Goal: Navigation & Orientation: Understand site structure

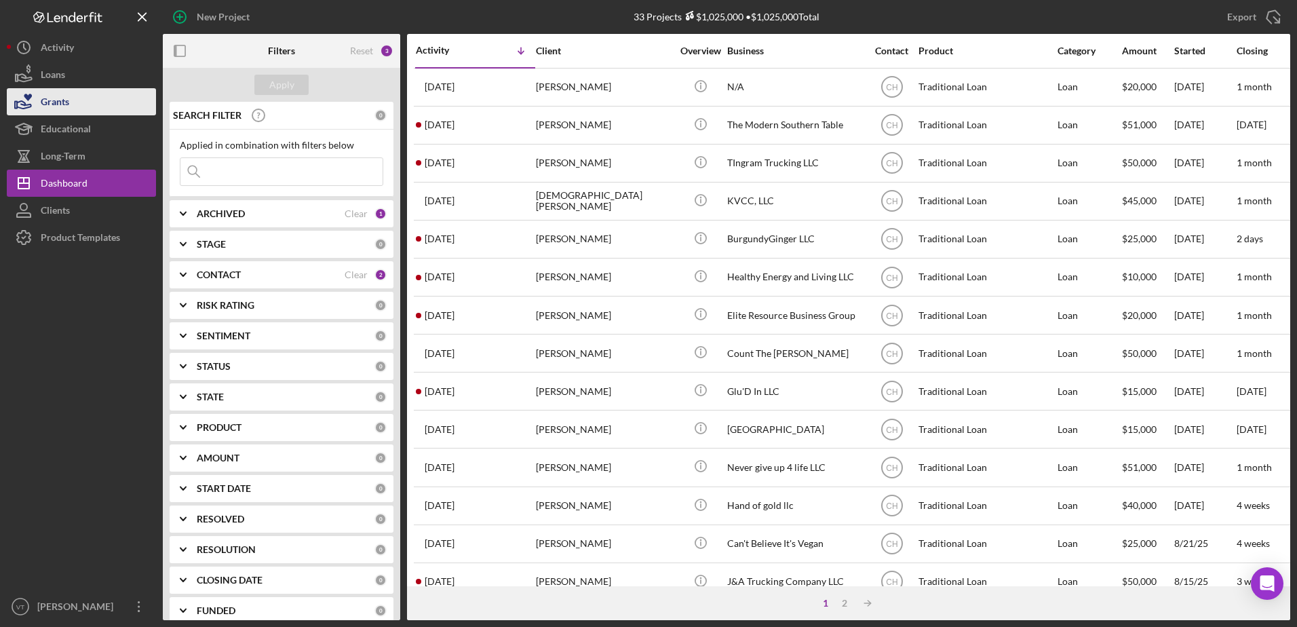
click at [110, 106] on button "Grants" at bounding box center [81, 101] width 149 height 27
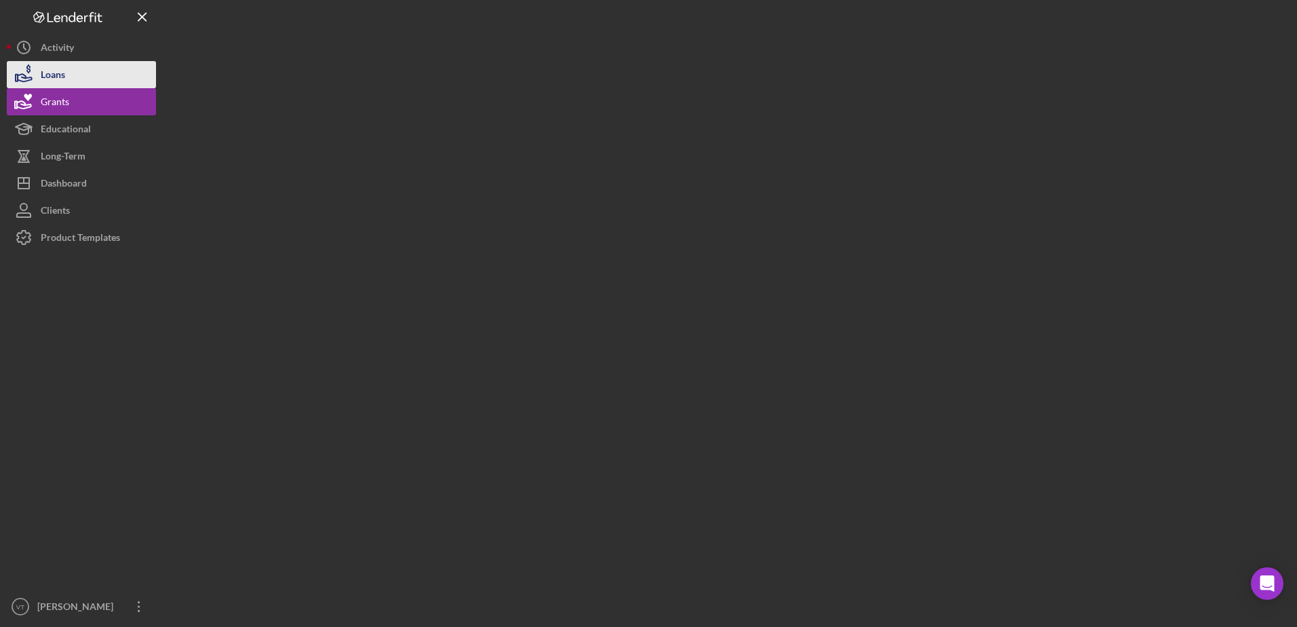
click at [85, 77] on button "Loans" at bounding box center [81, 74] width 149 height 27
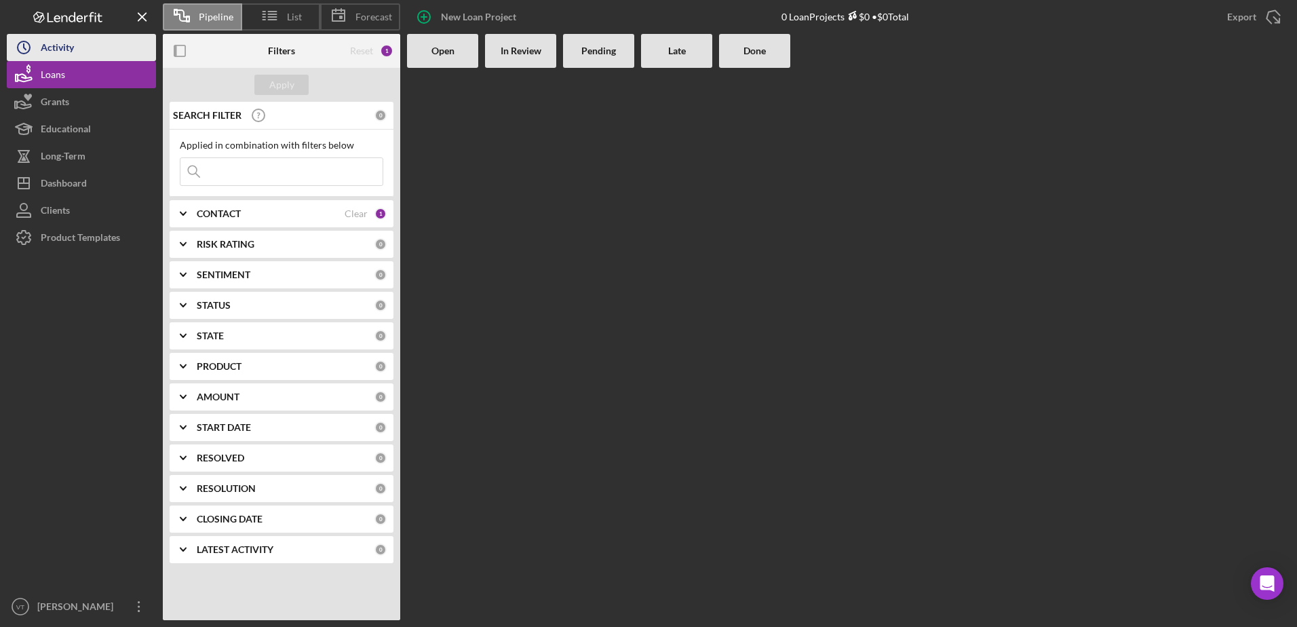
click at [110, 50] on button "Icon/History Activity" at bounding box center [81, 47] width 149 height 27
